Goal: Task Accomplishment & Management: Manage account settings

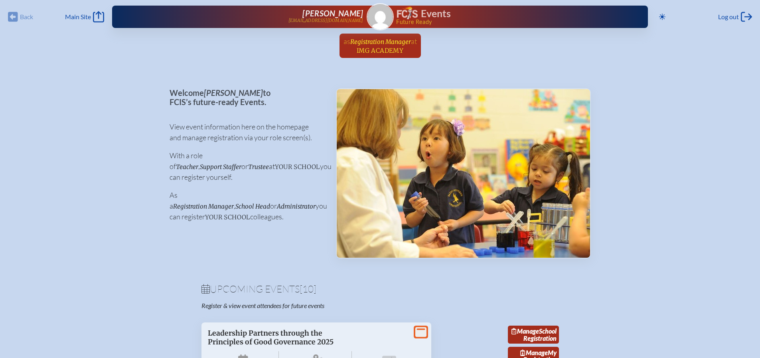
click at [370, 41] on span "Registration Manager" at bounding box center [380, 42] width 61 height 8
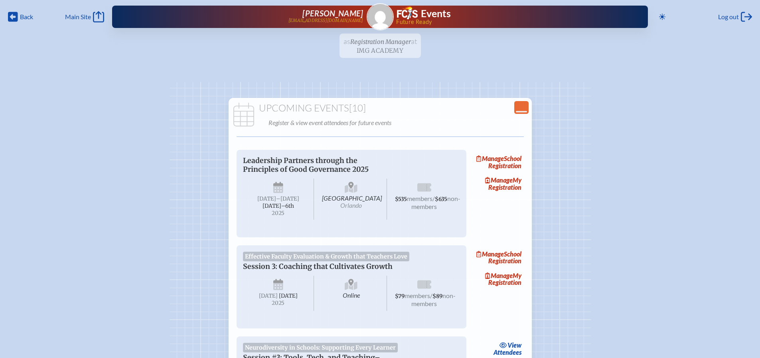
click at [382, 45] on ul "as Registration Manager at [GEOGRAPHIC_DATA] since [DATE]" at bounding box center [380, 48] width 760 height 29
click at [86, 13] on span "Main Site" at bounding box center [78, 17] width 26 height 8
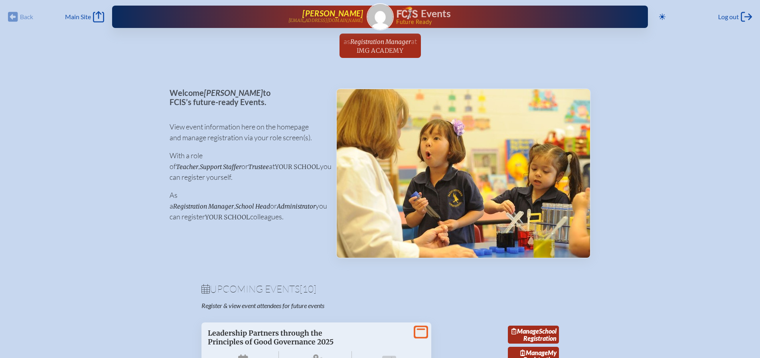
click at [343, 15] on span "[PERSON_NAME]" at bounding box center [333, 13] width 61 height 10
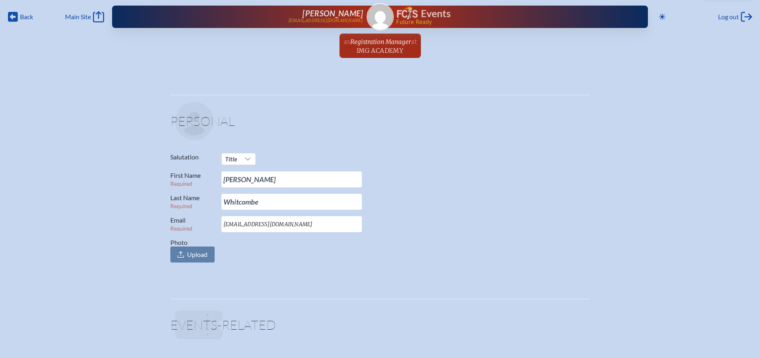
click at [421, 15] on h1 "Events" at bounding box center [436, 14] width 30 height 10
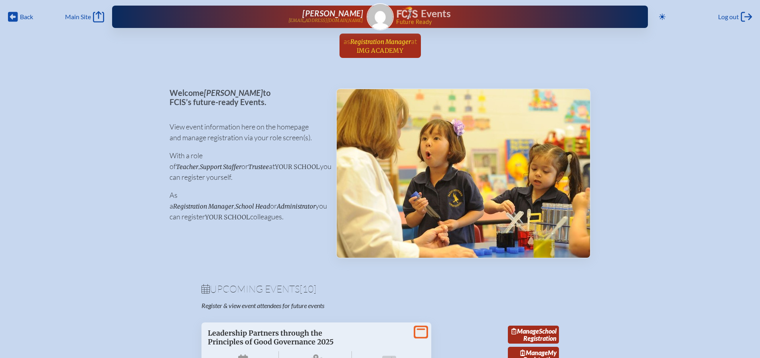
click at [391, 46] on span "at [GEOGRAPHIC_DATA]" at bounding box center [387, 46] width 60 height 18
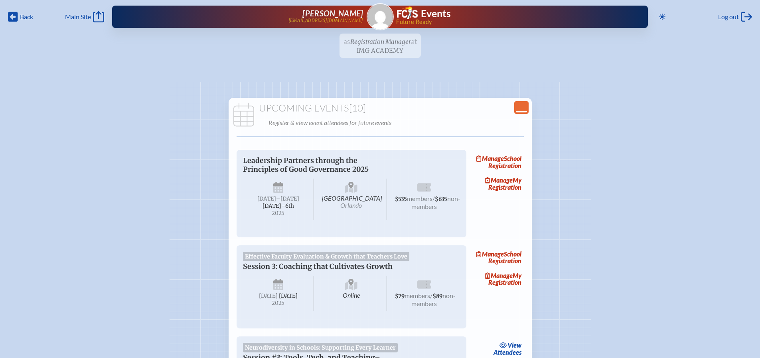
click at [522, 105] on icon "Close Console" at bounding box center [521, 107] width 11 height 11
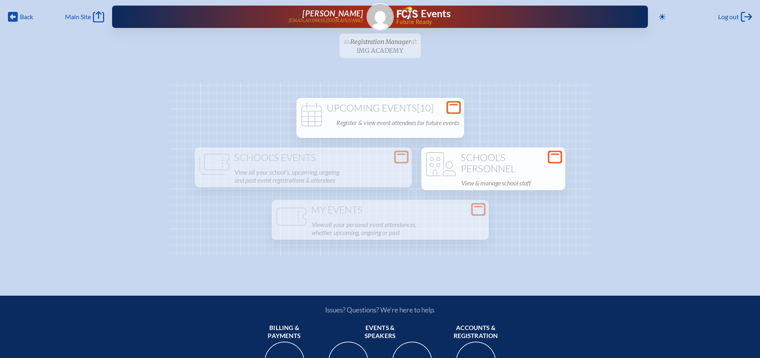
click at [476, 163] on h1 "School’s Personnel" at bounding box center [494, 163] width 138 height 22
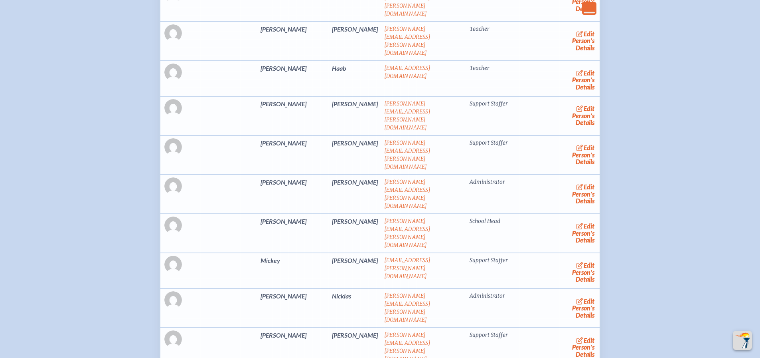
scroll to position [479, 0]
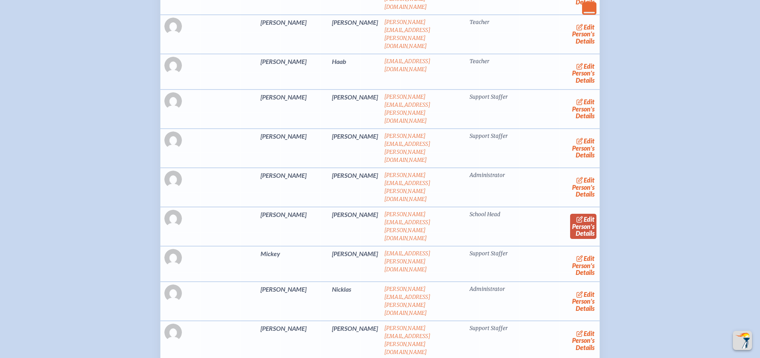
click at [577, 216] on icon at bounding box center [580, 219] width 6 height 6
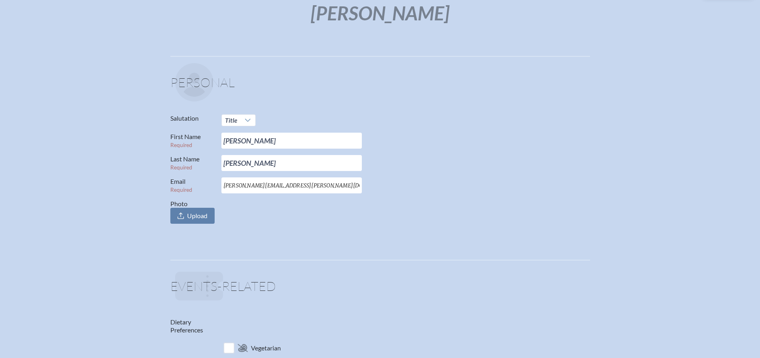
scroll to position [120, 0]
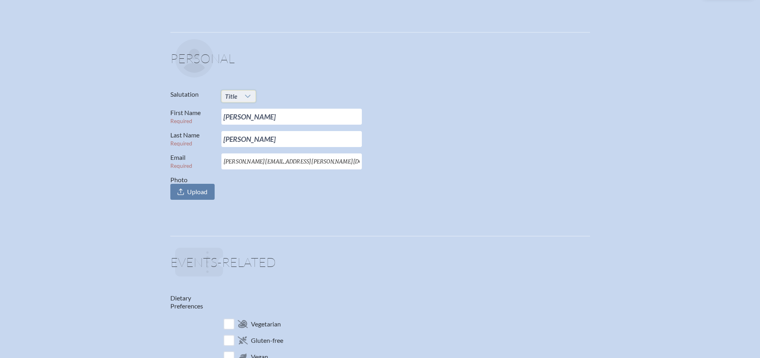
click at [237, 95] on span "Title" at bounding box center [231, 96] width 19 height 11
click at [240, 108] on li "Mr." at bounding box center [239, 110] width 34 height 11
click at [245, 113] on input "[PERSON_NAME]" at bounding box center [292, 117] width 141 height 16
type input "[PERSON_NAME]"
click at [191, 192] on span "Upload" at bounding box center [197, 192] width 20 height 8
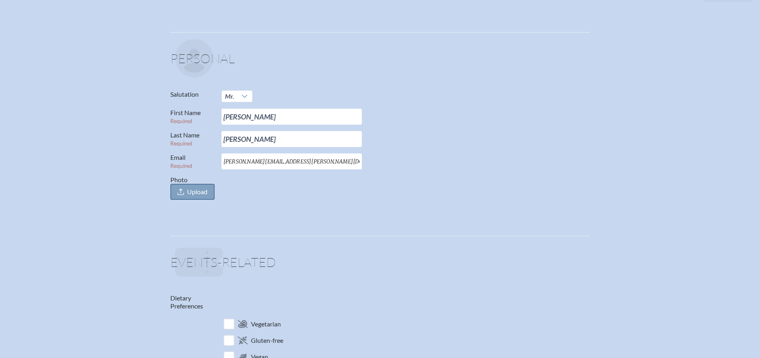
click at [0, 0] on input "Photo Upload" at bounding box center [0, 0] width 0 height 0
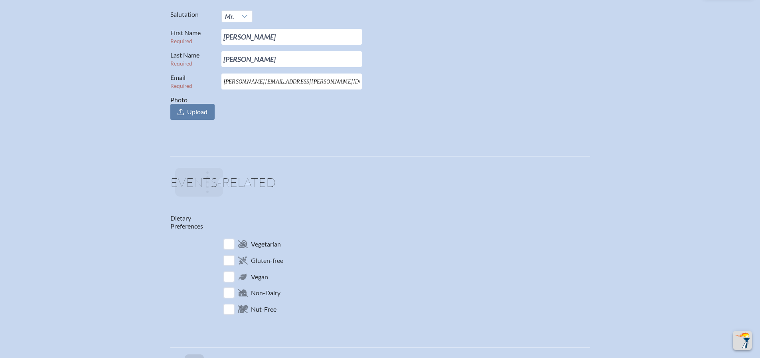
scroll to position [0, 0]
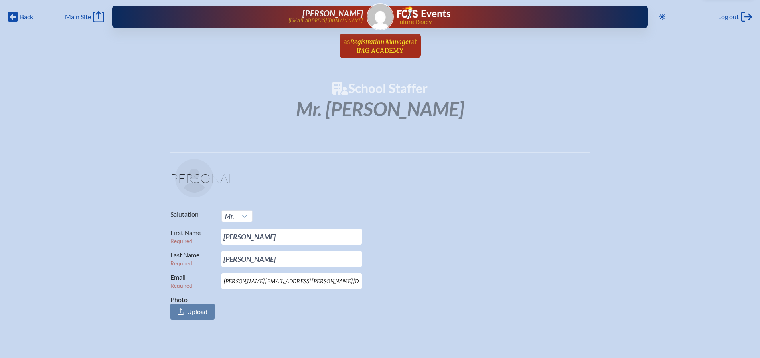
click at [380, 43] on span "Registration Manager" at bounding box center [380, 42] width 61 height 8
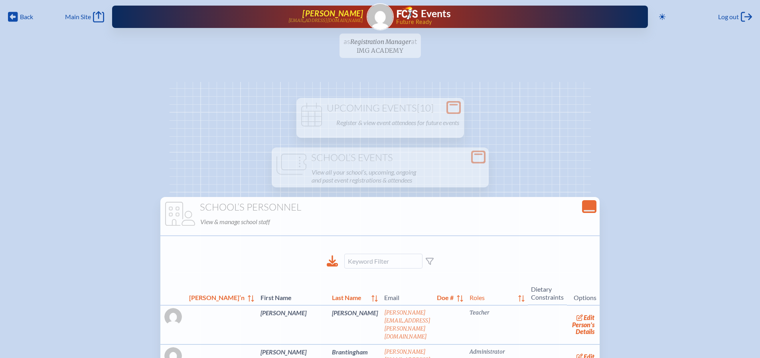
click at [332, 17] on span "[PERSON_NAME]" at bounding box center [333, 13] width 61 height 10
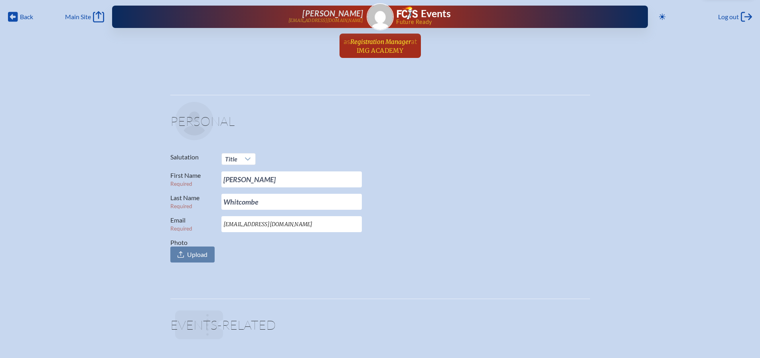
click at [381, 42] on span "Registration Manager" at bounding box center [380, 42] width 61 height 8
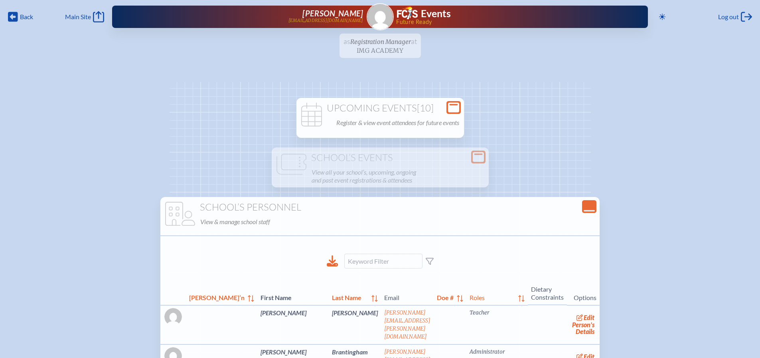
click at [380, 112] on h1 "Upcoming Events [10]" at bounding box center [380, 108] width 161 height 11
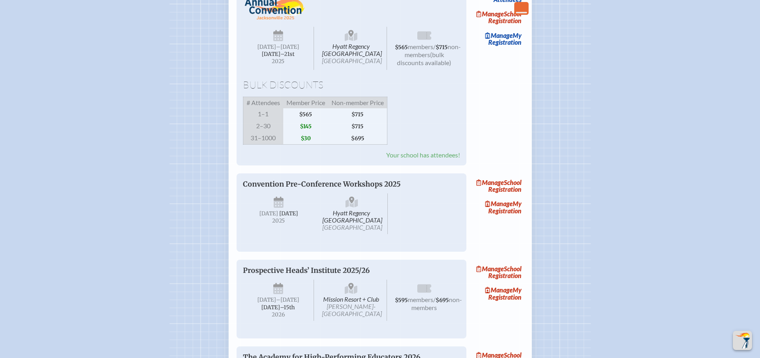
scroll to position [758, 0]
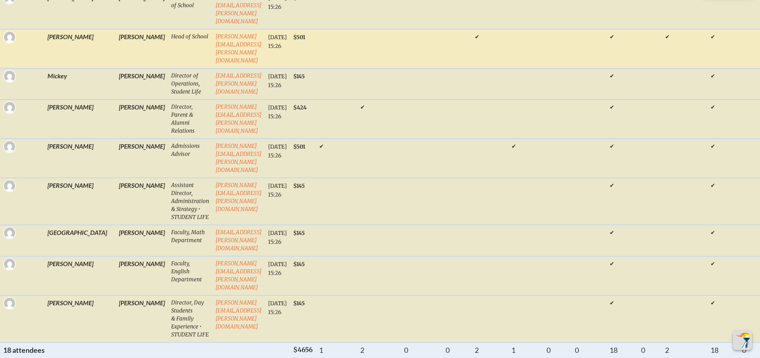
scroll to position [878, 0]
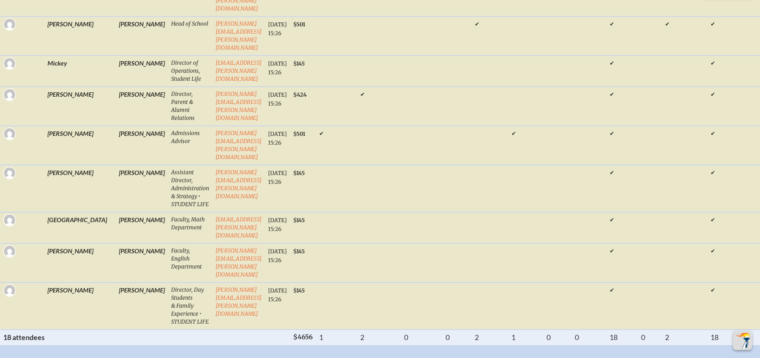
drag, startPoint x: 536, startPoint y: 288, endPoint x: 712, endPoint y: 286, distance: 176.0
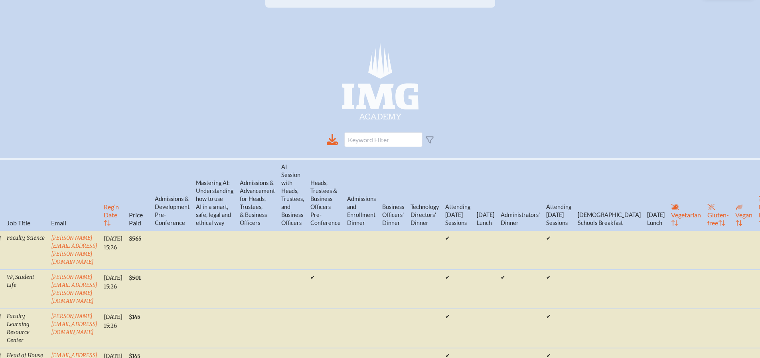
scroll to position [0, 0]
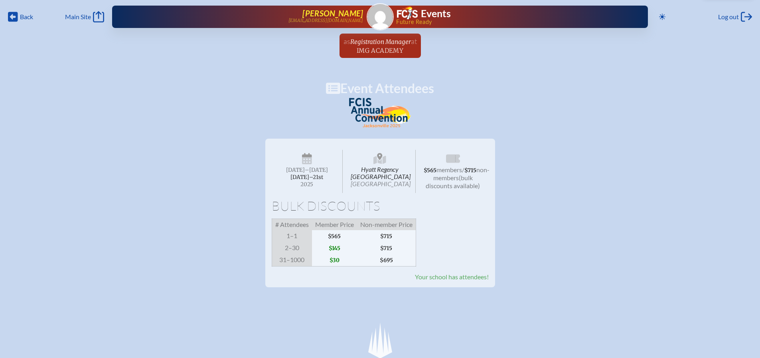
click at [323, 13] on span "[PERSON_NAME]" at bounding box center [333, 13] width 61 height 10
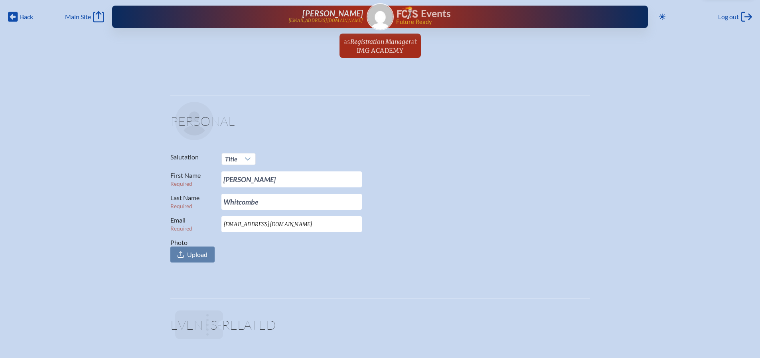
click at [424, 11] on h1 "Events" at bounding box center [436, 14] width 30 height 10
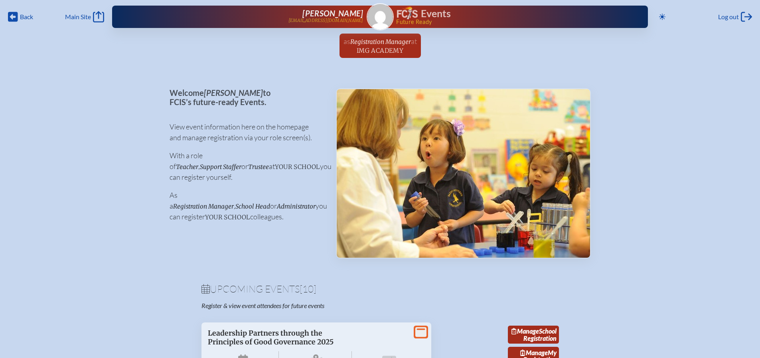
click at [416, 13] on div "Events" at bounding box center [510, 13] width 226 height 14
click at [376, 46] on span "at [GEOGRAPHIC_DATA]" at bounding box center [387, 46] width 60 height 18
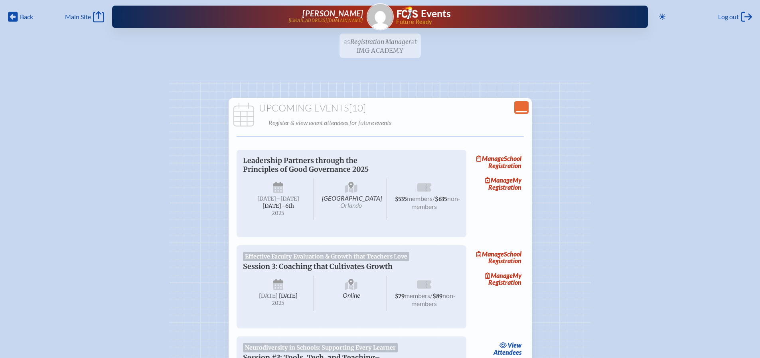
click at [520, 104] on icon "Close Console" at bounding box center [521, 107] width 11 height 11
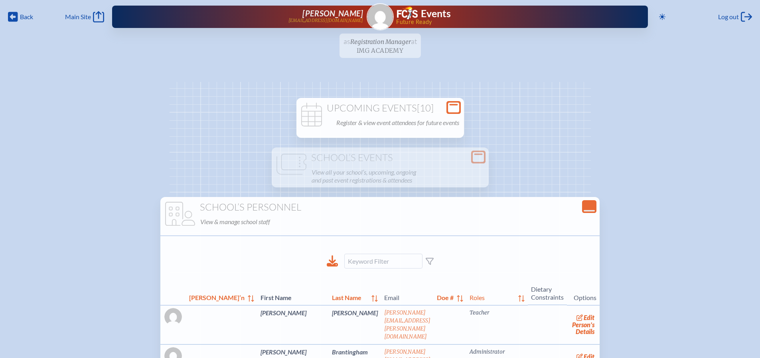
click at [378, 106] on h1 "Upcoming Events [10]" at bounding box center [380, 108] width 161 height 11
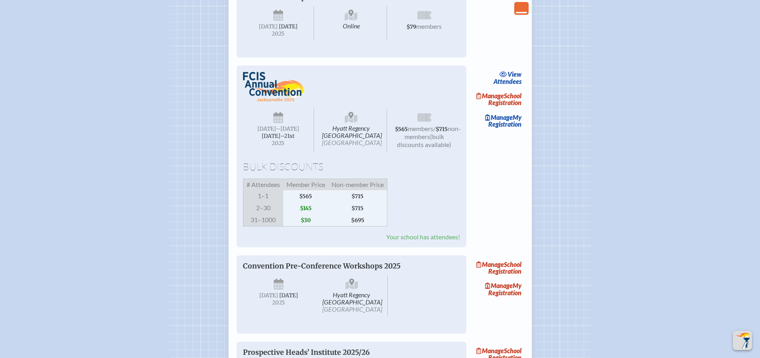
scroll to position [679, 0]
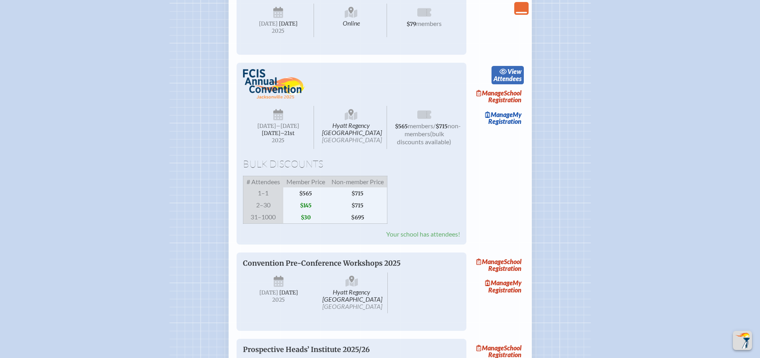
click at [505, 84] on link "view Attendees" at bounding box center [508, 75] width 32 height 18
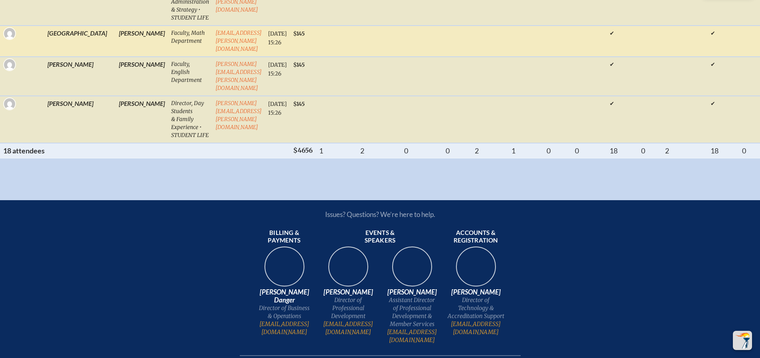
scroll to position [1078, 0]
